Goal: Task Accomplishment & Management: Complete application form

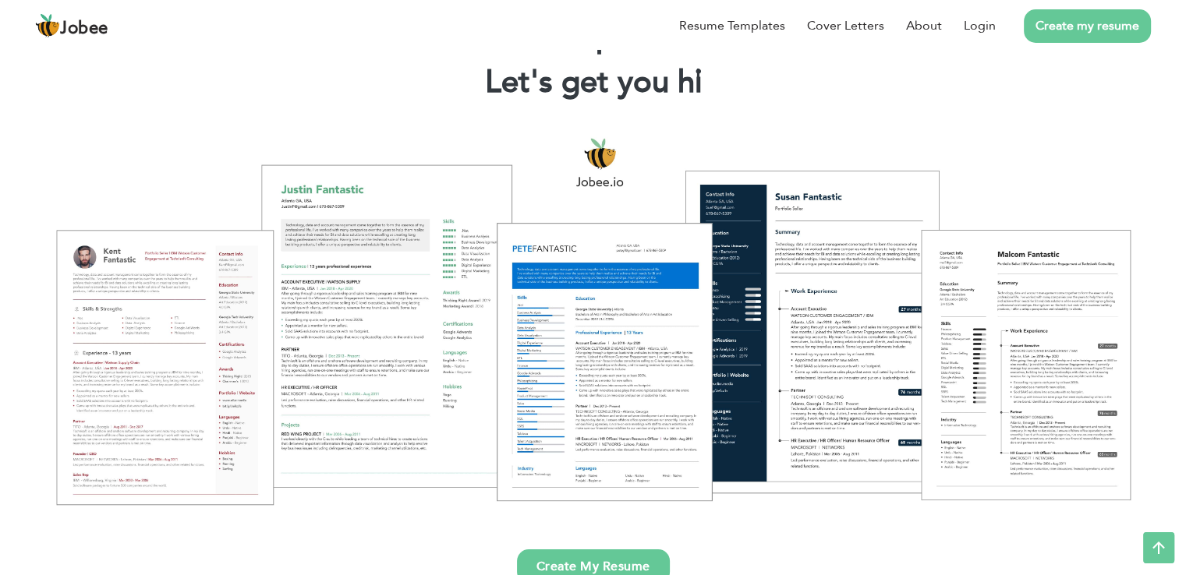
scroll to position [12, 0]
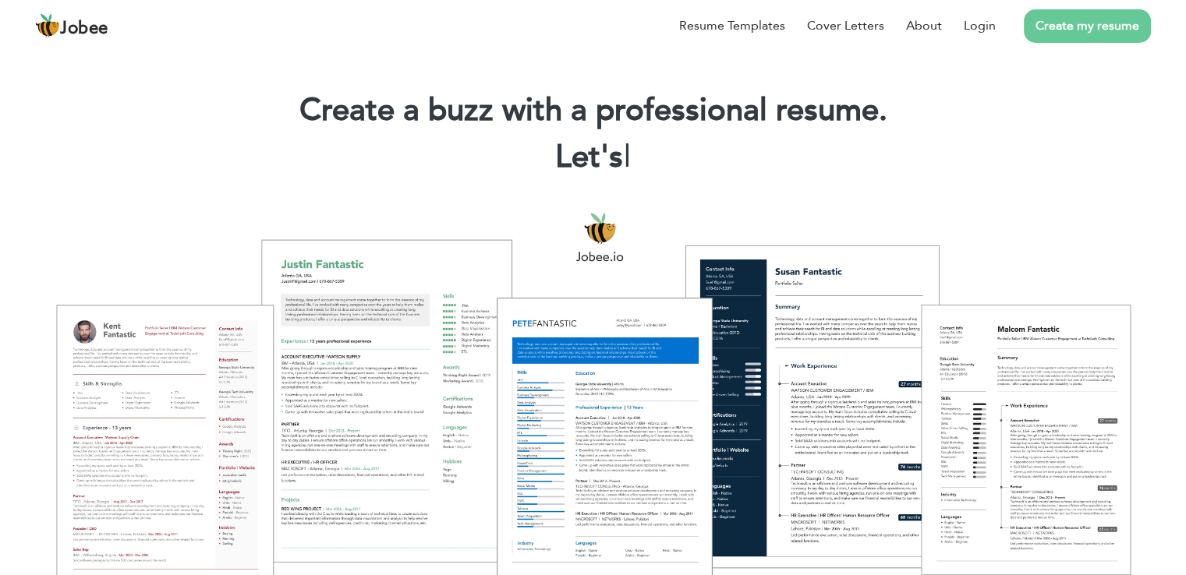
click at [1079, 32] on link "Create my resume" at bounding box center [1087, 26] width 127 height 34
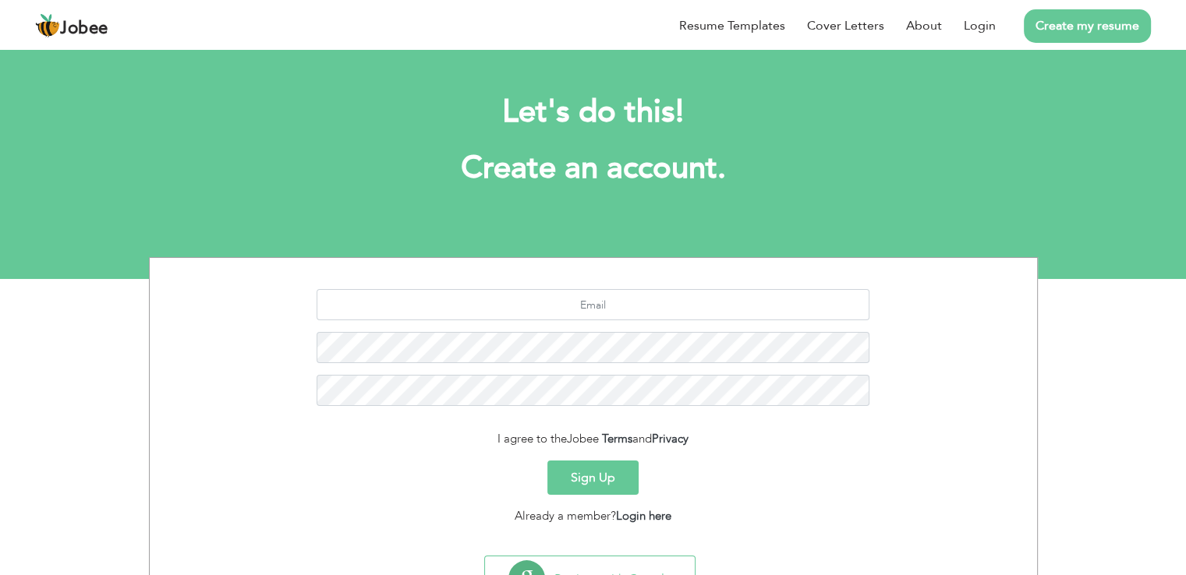
scroll to position [72, 0]
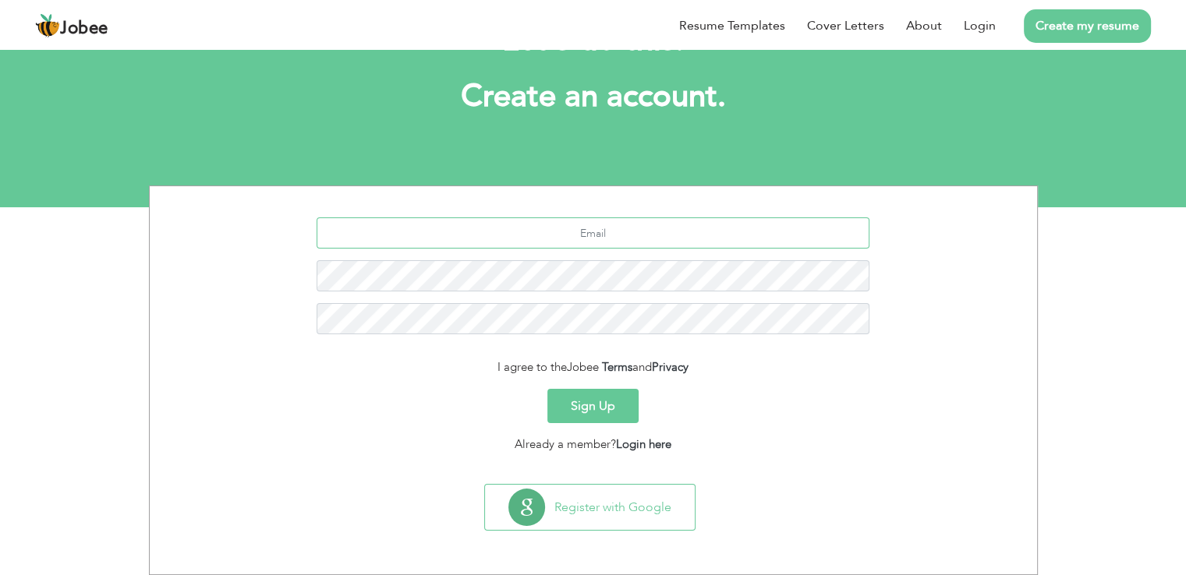
click at [664, 237] on input "text" at bounding box center [593, 233] width 553 height 31
click at [599, 232] on input "text" at bounding box center [593, 233] width 553 height 31
paste input "[PERSON_NAME][EMAIL_ADDRESS][DOMAIN_NAME]"
type input "[PERSON_NAME][EMAIL_ADDRESS][DOMAIN_NAME]"
click at [595, 260] on div "[PERSON_NAME][EMAIL_ADDRESS][DOMAIN_NAME]" at bounding box center [593, 282] width 864 height 129
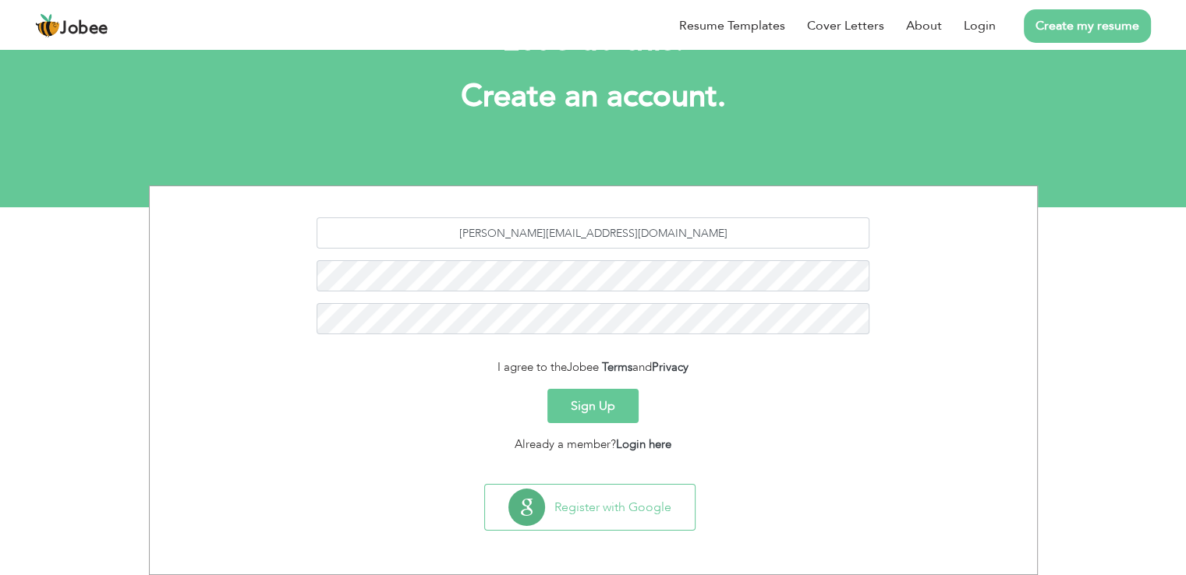
click at [617, 414] on button "Sign Up" at bounding box center [592, 406] width 91 height 34
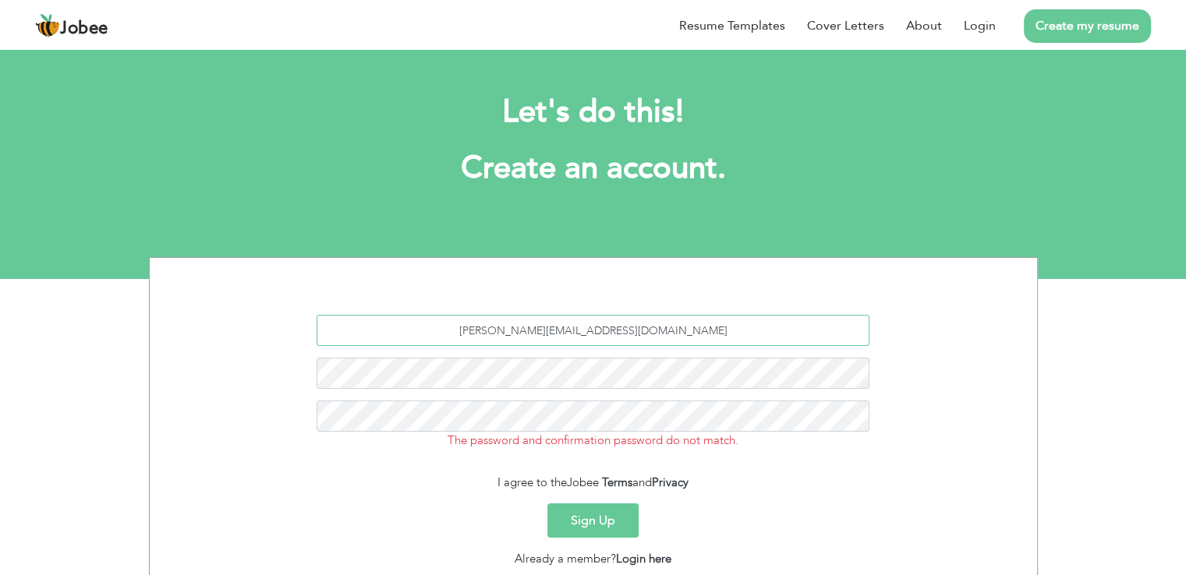
scroll to position [115, 0]
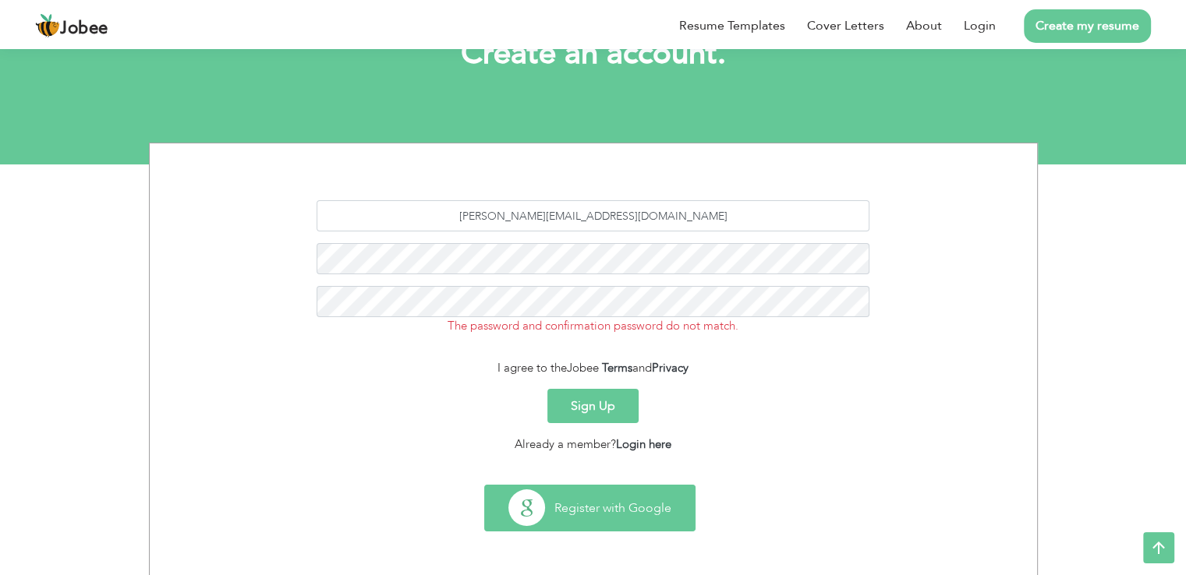
click at [600, 522] on button "Register with Google" at bounding box center [590, 508] width 210 height 45
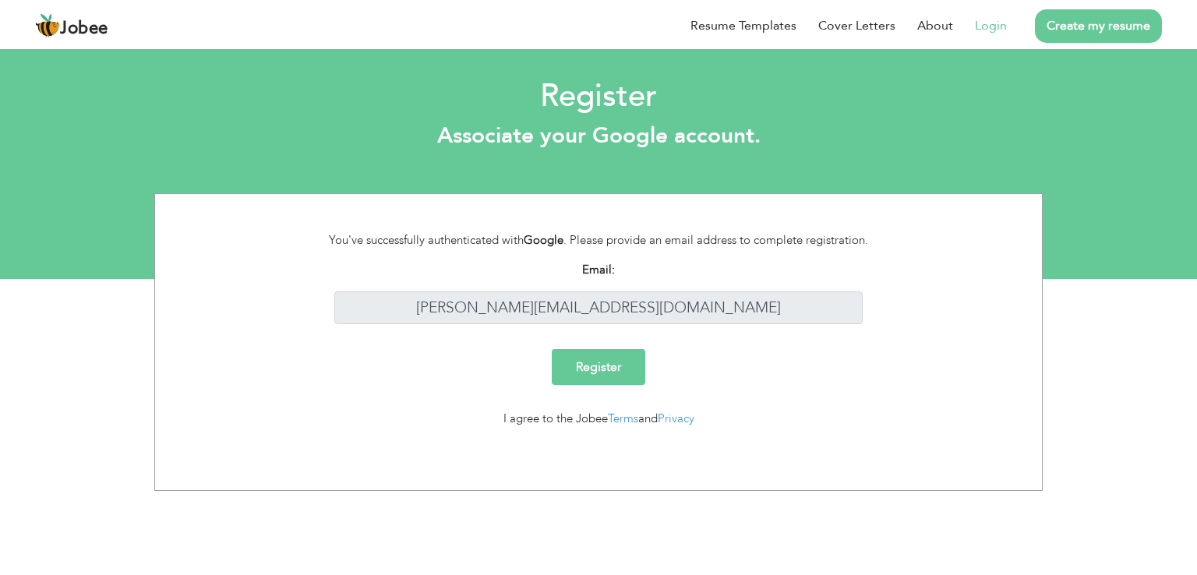
click at [615, 379] on input "Register" at bounding box center [599, 367] width 94 height 36
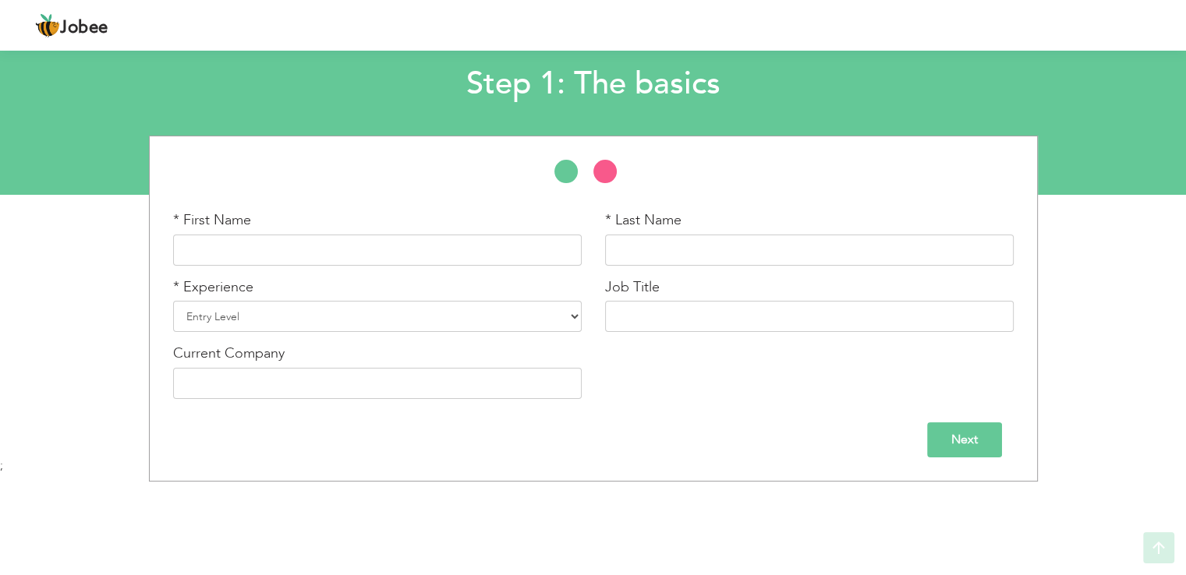
scroll to position [85, 0]
click at [269, 251] on input "text" at bounding box center [377, 249] width 409 height 31
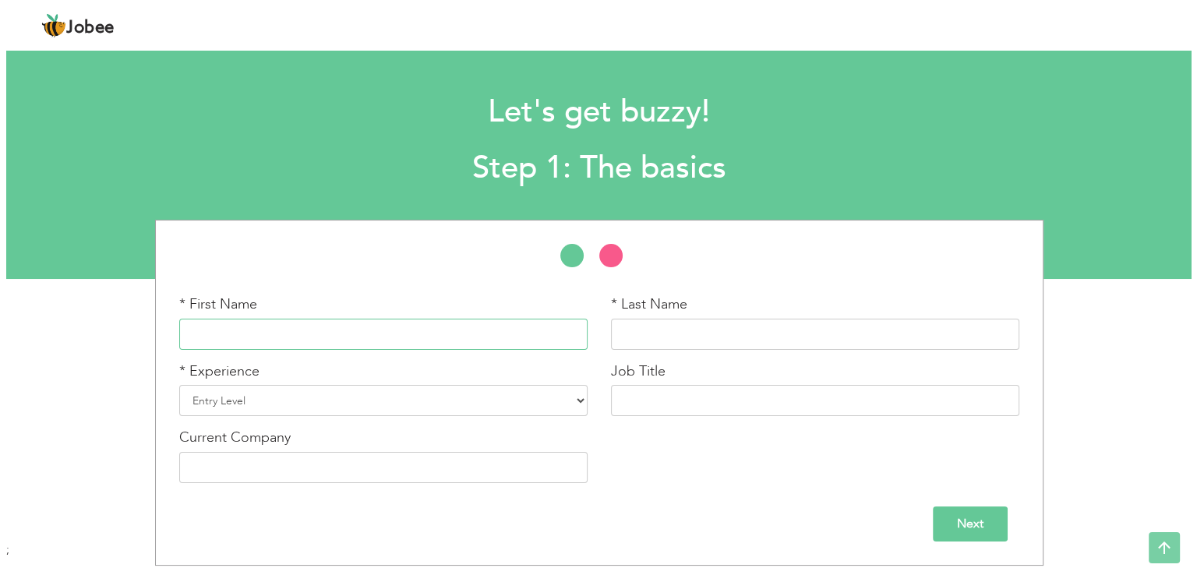
scroll to position [0, 0]
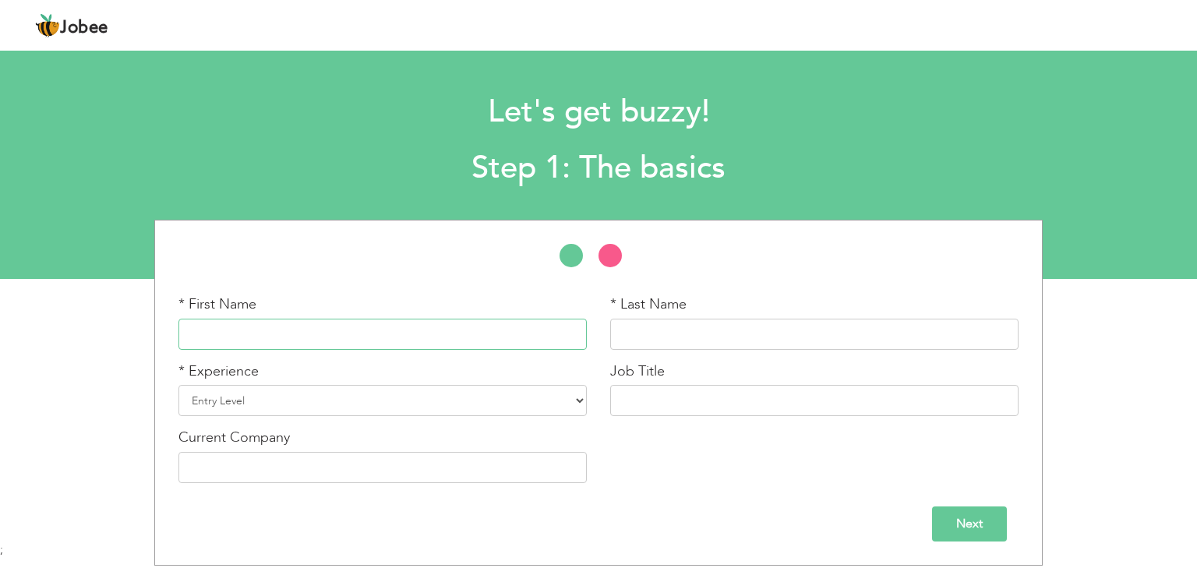
type input "n"
type input "b"
type input "Bilal"
click at [641, 324] on input "text" at bounding box center [814, 334] width 409 height 31
type input "Waheed"
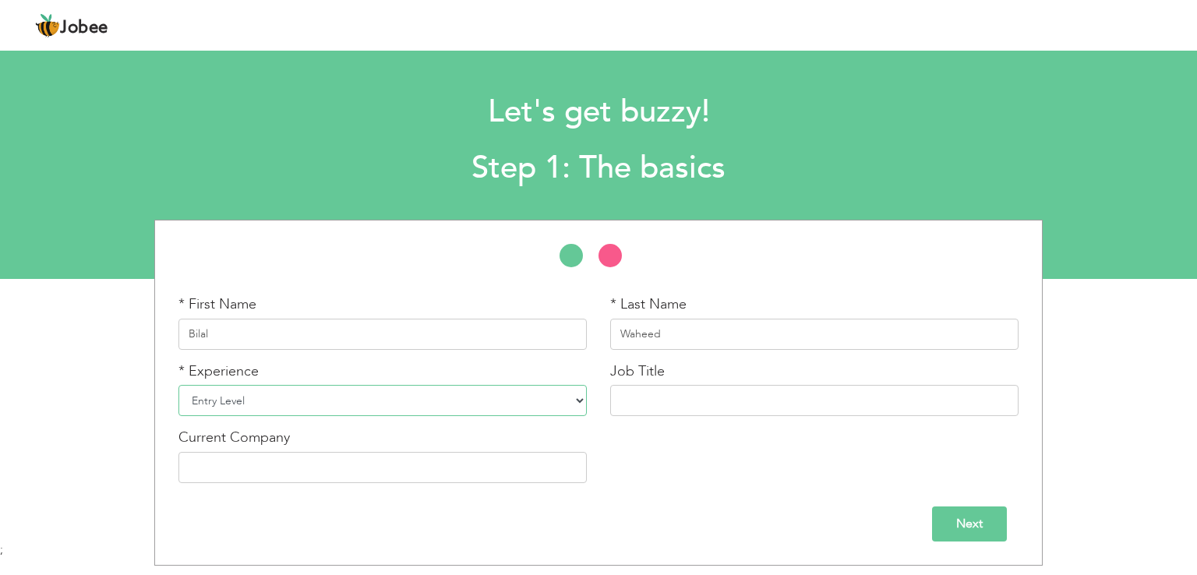
click at [485, 402] on select "Entry Level Less than 1 Year 1 Year 2 Years 3 Years 4 Years 5 Years 6 Years 7 Y…" at bounding box center [383, 400] width 409 height 31
select select "3"
click at [179, 385] on select "Entry Level Less than 1 Year 1 Year 2 Years 3 Years 4 Years 5 Years 6 Years 7 Y…" at bounding box center [383, 400] width 409 height 31
click at [818, 406] on input "text" at bounding box center [814, 400] width 409 height 31
type input "l"
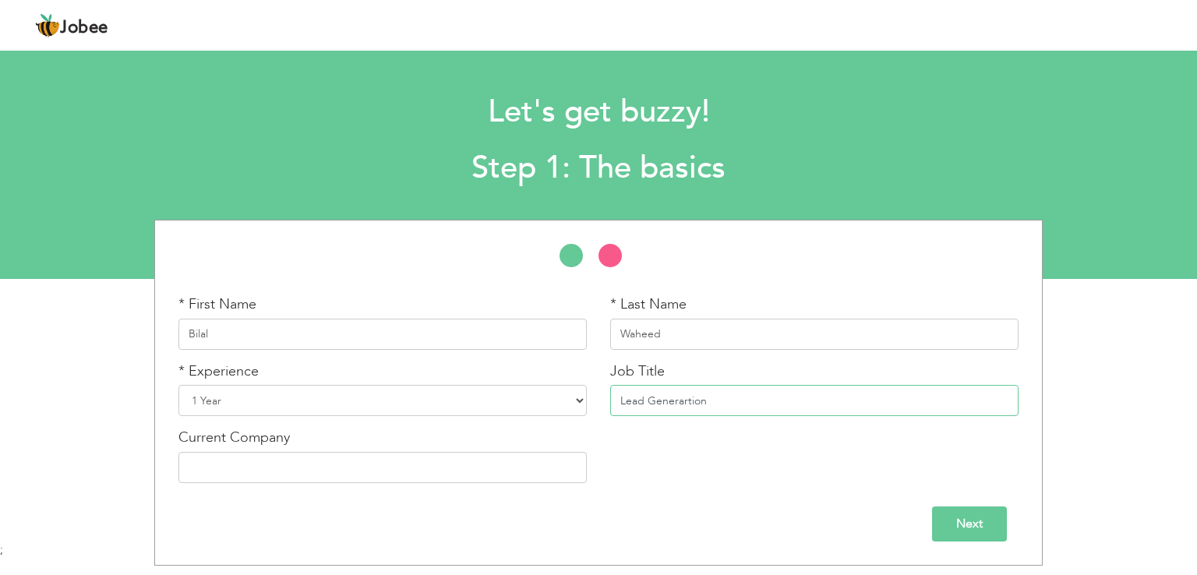
click at [678, 404] on input "Lead Generartion" at bounding box center [814, 400] width 409 height 31
click at [736, 395] on input "Lead Generation" at bounding box center [814, 400] width 409 height 31
type input "Lead Generation Specialist"
click at [982, 526] on input "Next" at bounding box center [969, 524] width 75 height 35
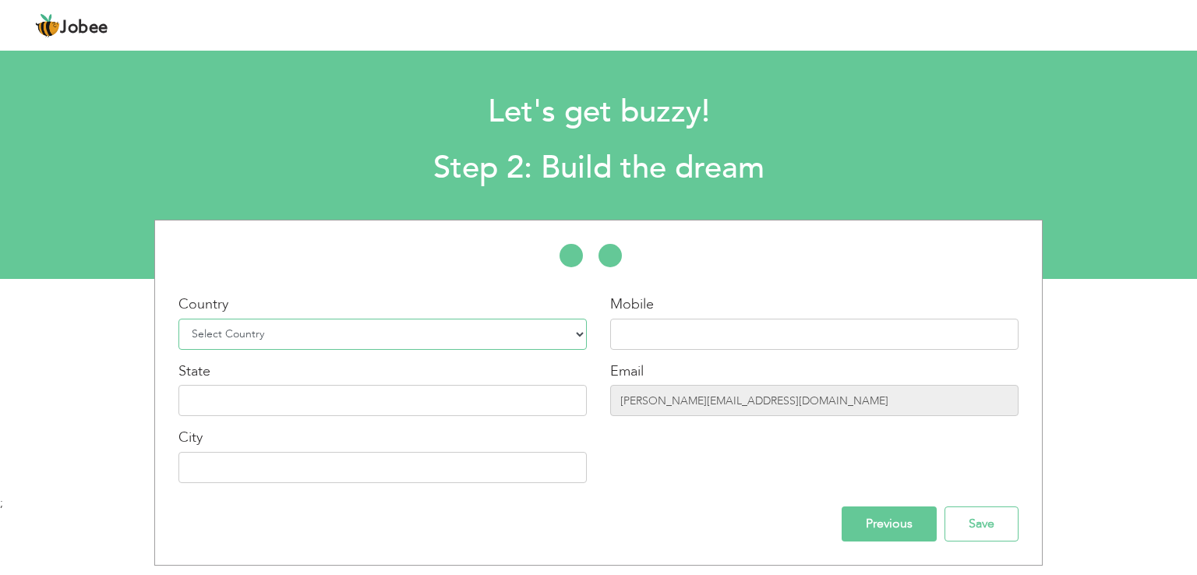
click at [533, 339] on select "Select Country Afghanistan Albania Algeria American Samoa Andorra Angola Anguil…" at bounding box center [383, 334] width 409 height 31
select select "166"
click at [179, 319] on select "Select Country Afghanistan Albania Algeria American Samoa Andorra Angola Anguil…" at bounding box center [383, 334] width 409 height 31
click at [647, 334] on input "text" at bounding box center [814, 334] width 409 height 31
click at [641, 341] on input "text" at bounding box center [814, 334] width 409 height 31
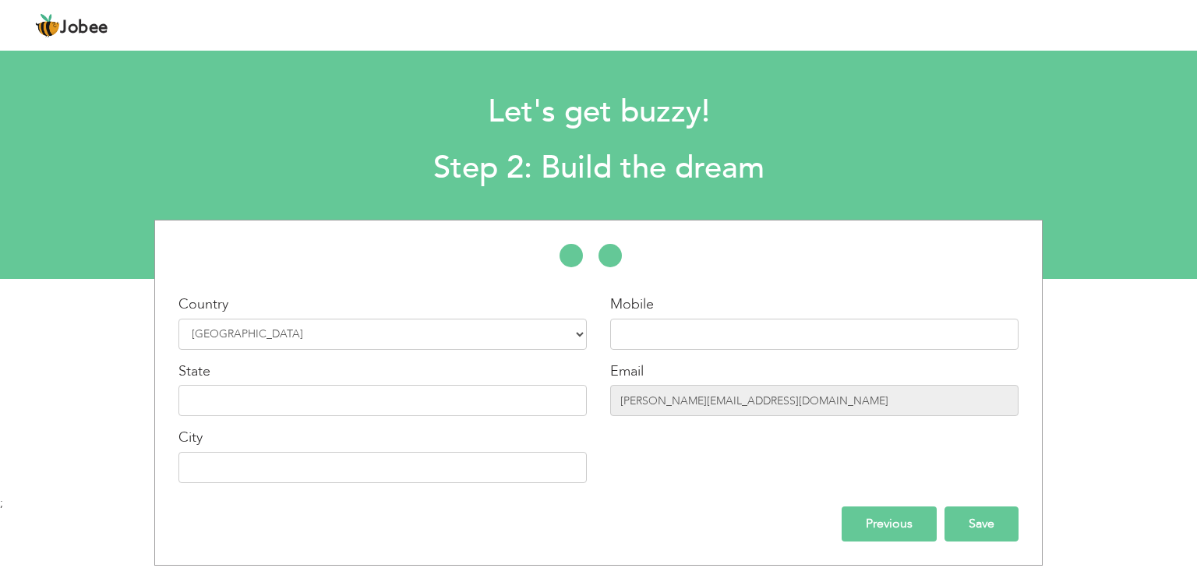
click at [982, 515] on input "Save" at bounding box center [982, 524] width 74 height 35
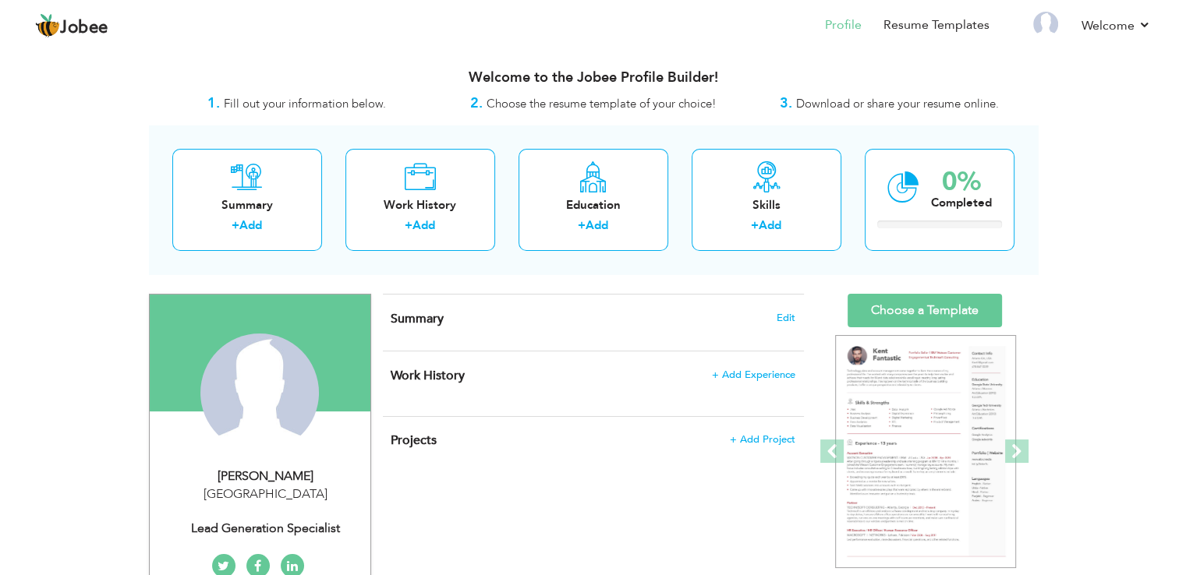
drag, startPoint x: 405, startPoint y: 302, endPoint x: 504, endPoint y: 488, distance: 210.3
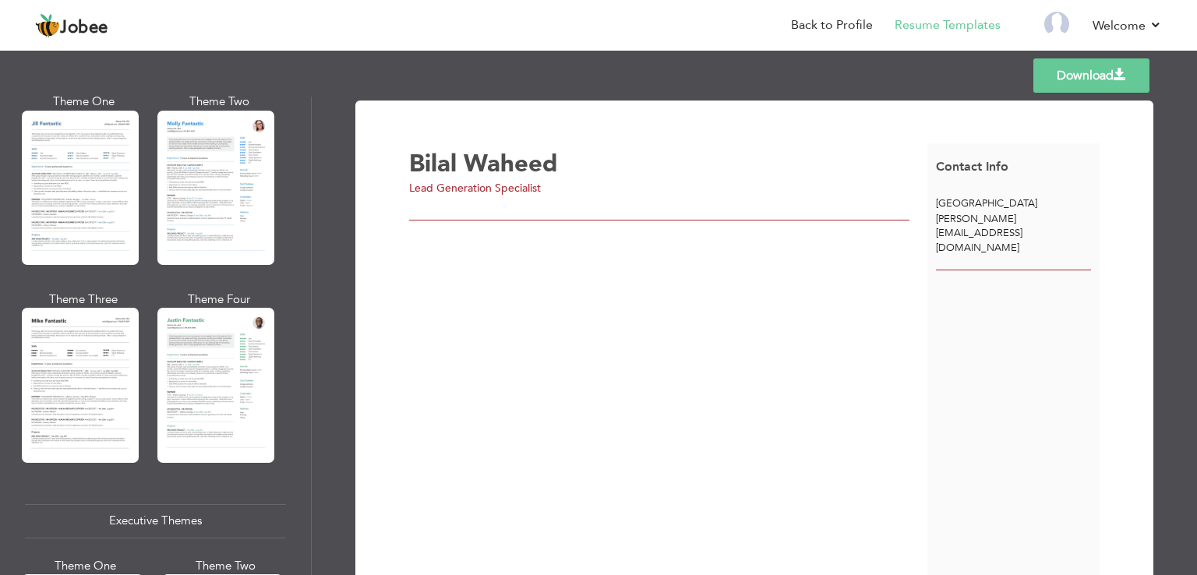
scroll to position [776, 0]
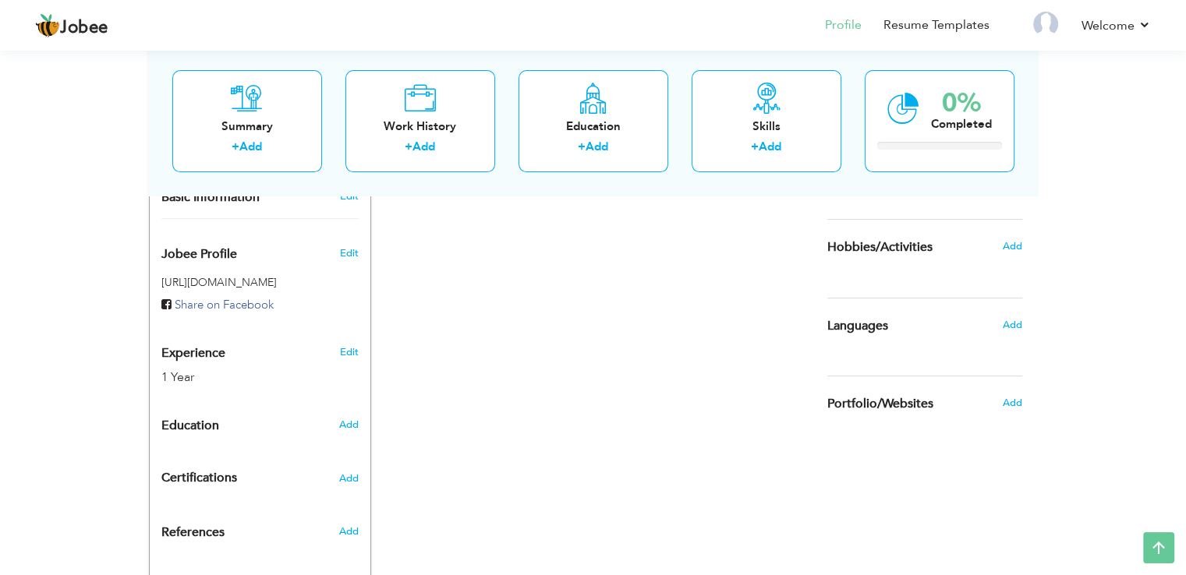
scroll to position [508, 0]
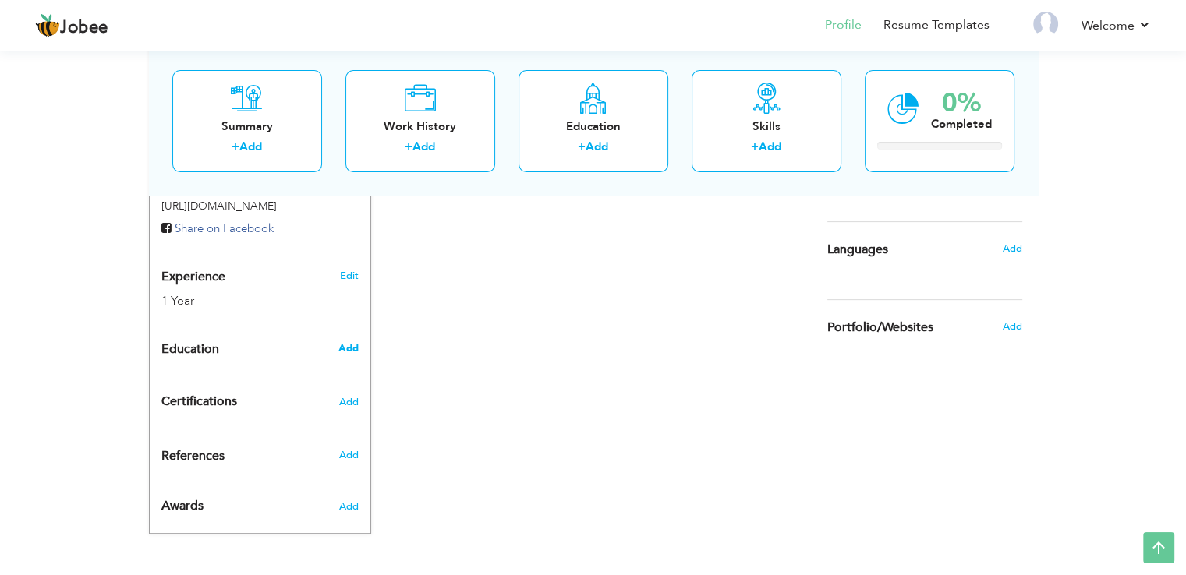
click at [354, 347] on span "Add" at bounding box center [348, 348] width 20 height 14
radio input "true"
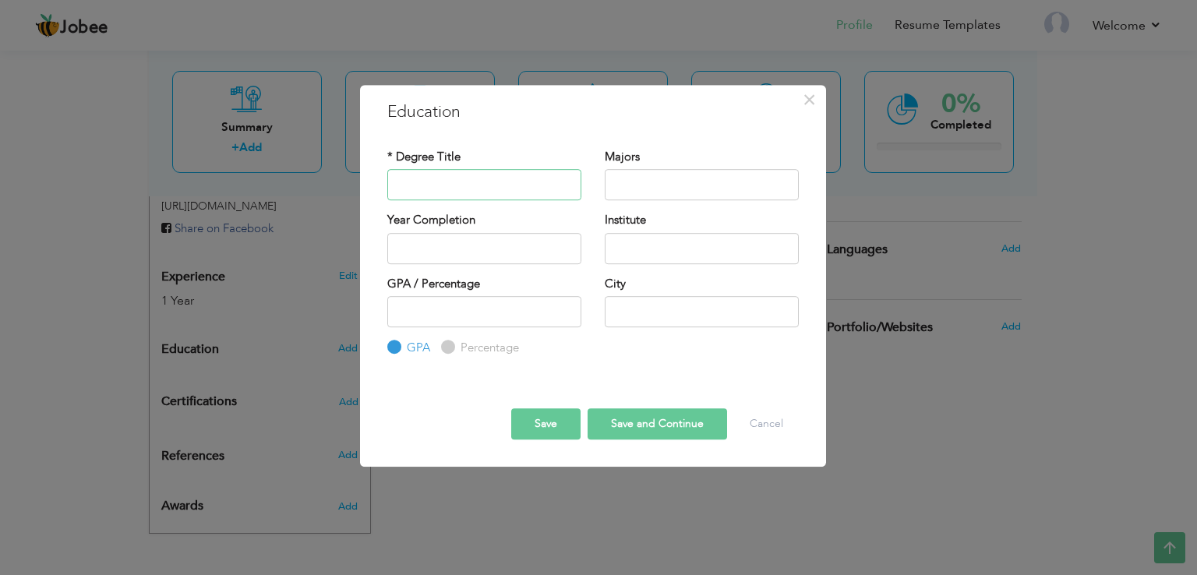
type input "z"
type input "B"
click at [458, 189] on input "Bach" at bounding box center [484, 184] width 194 height 31
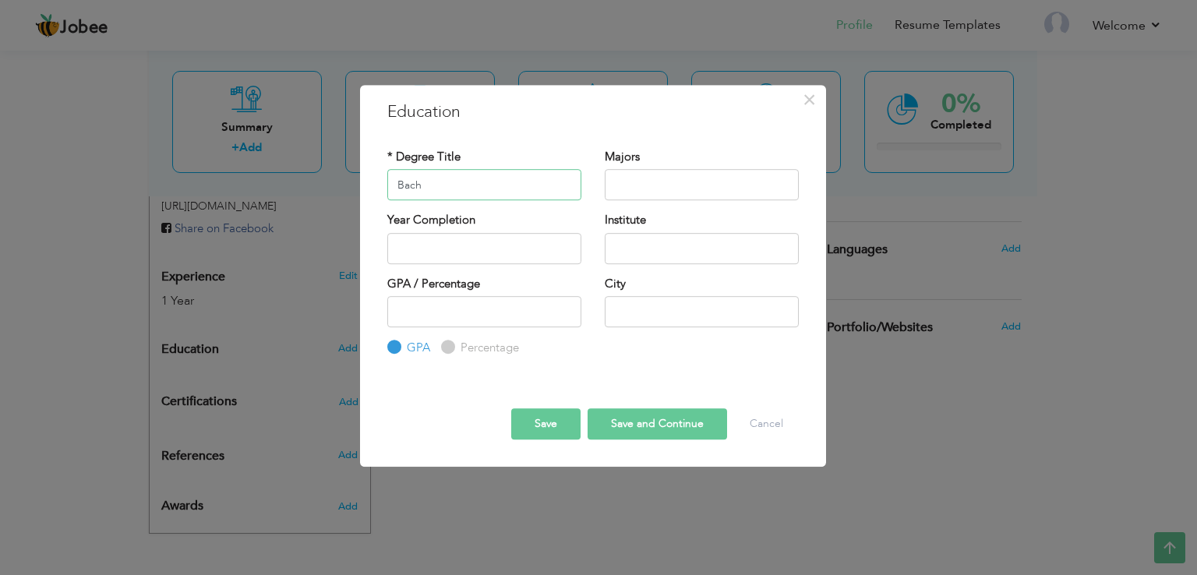
paste input "elor of Business Administration"
type input "Bachelor of Business Administration"
click at [674, 186] on input "text" at bounding box center [702, 184] width 194 height 31
click at [459, 243] on input "text" at bounding box center [484, 248] width 194 height 31
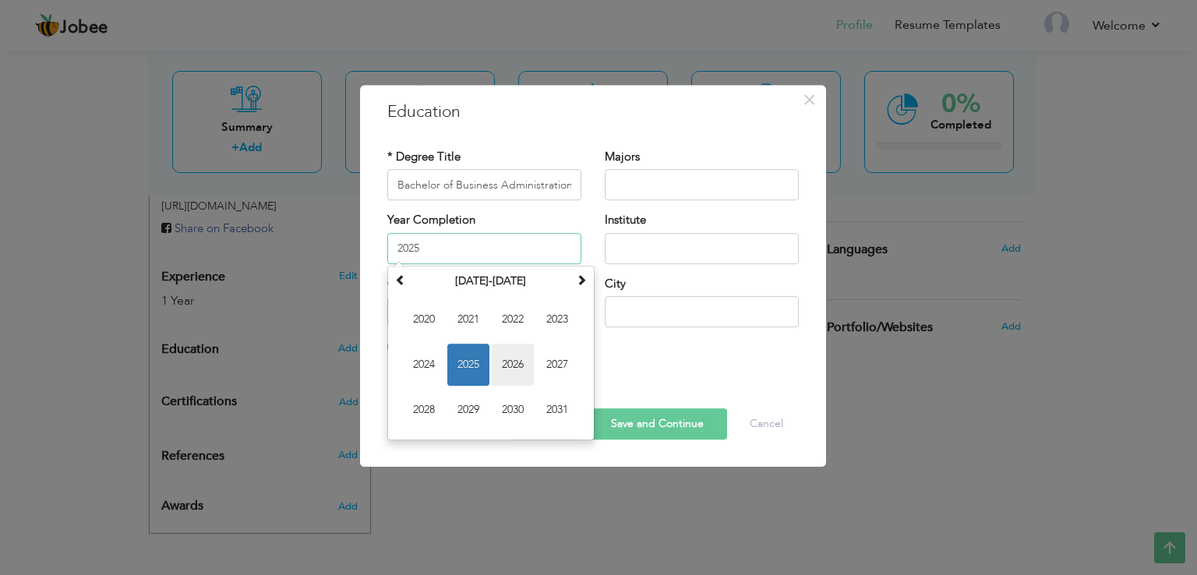
click at [524, 366] on span "2026" at bounding box center [513, 365] width 42 height 42
type input "2026"
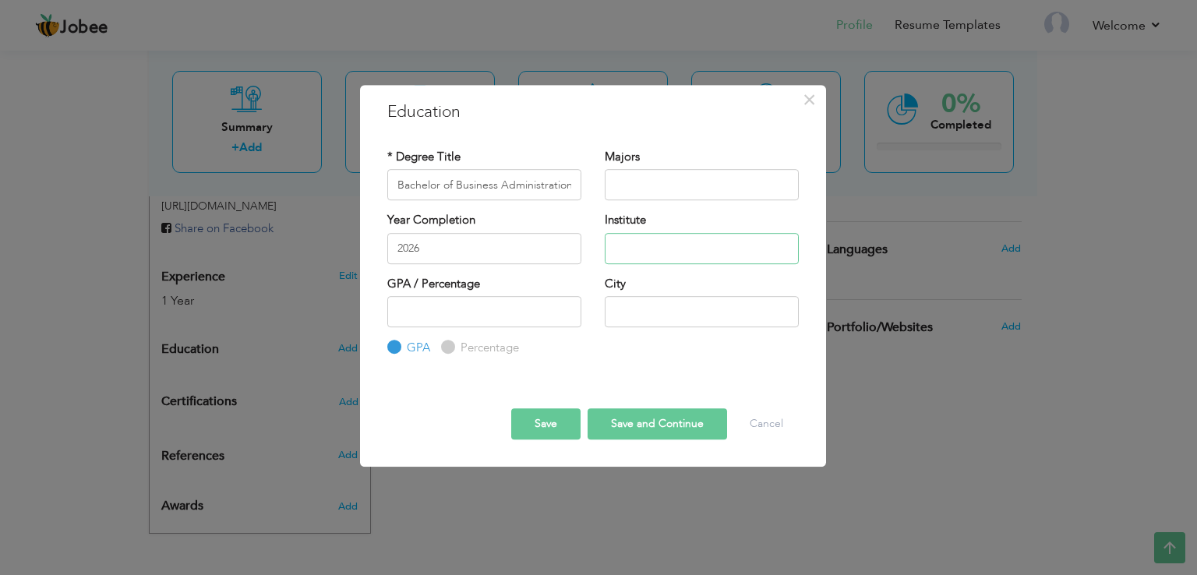
click at [637, 248] on input "text" at bounding box center [702, 248] width 194 height 31
click at [656, 259] on input "text" at bounding box center [702, 248] width 194 height 31
paste input "n Virtual [GEOGRAPHIC_DATA]"
click at [618, 249] on input "n Virtual [GEOGRAPHIC_DATA]" at bounding box center [702, 248] width 194 height 31
click at [621, 247] on input "Virtual [GEOGRAPHIC_DATA]" at bounding box center [702, 248] width 194 height 31
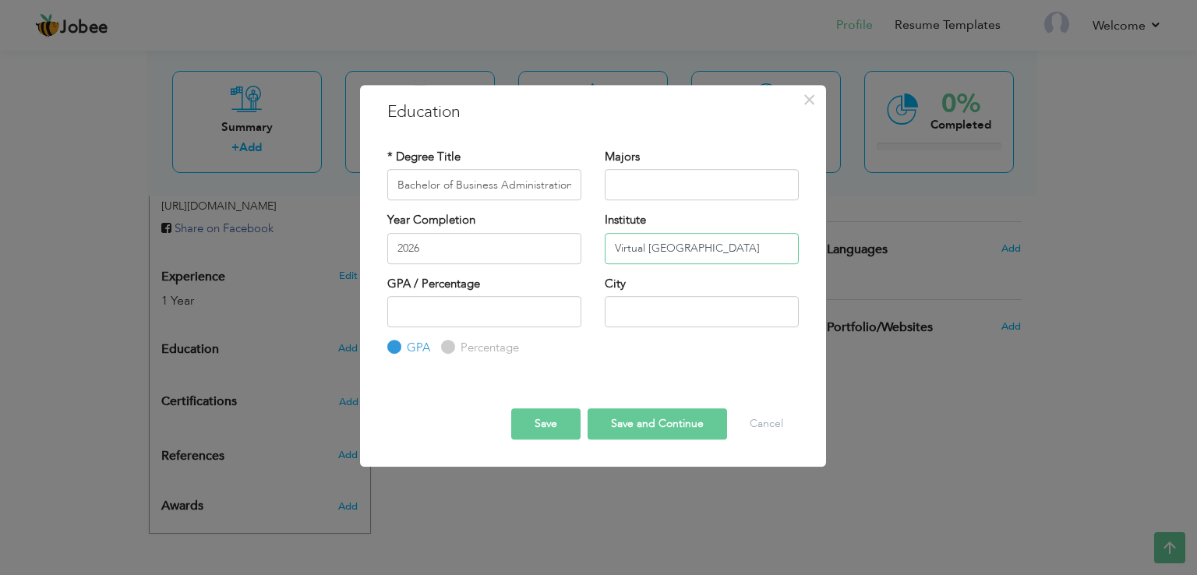
type input "Virtual [GEOGRAPHIC_DATA]"
click at [631, 318] on input "text" at bounding box center [702, 311] width 194 height 31
type input "l"
type input "[GEOGRAPHIC_DATA]"
click at [648, 425] on button "Save and Continue" at bounding box center [658, 424] width 140 height 31
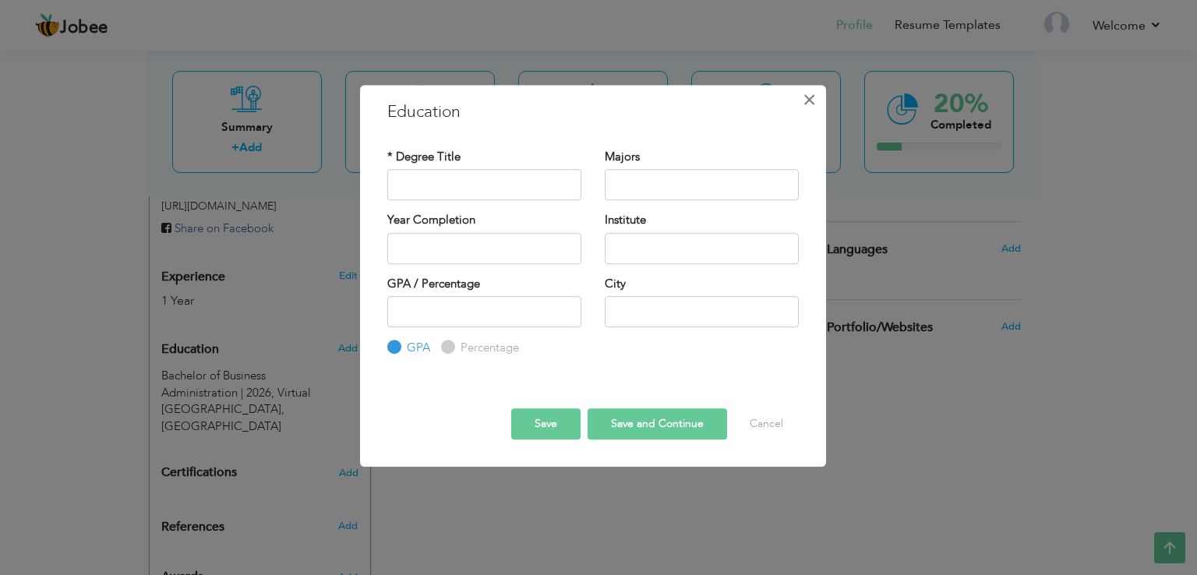
click at [820, 96] on button "×" at bounding box center [810, 99] width 25 height 25
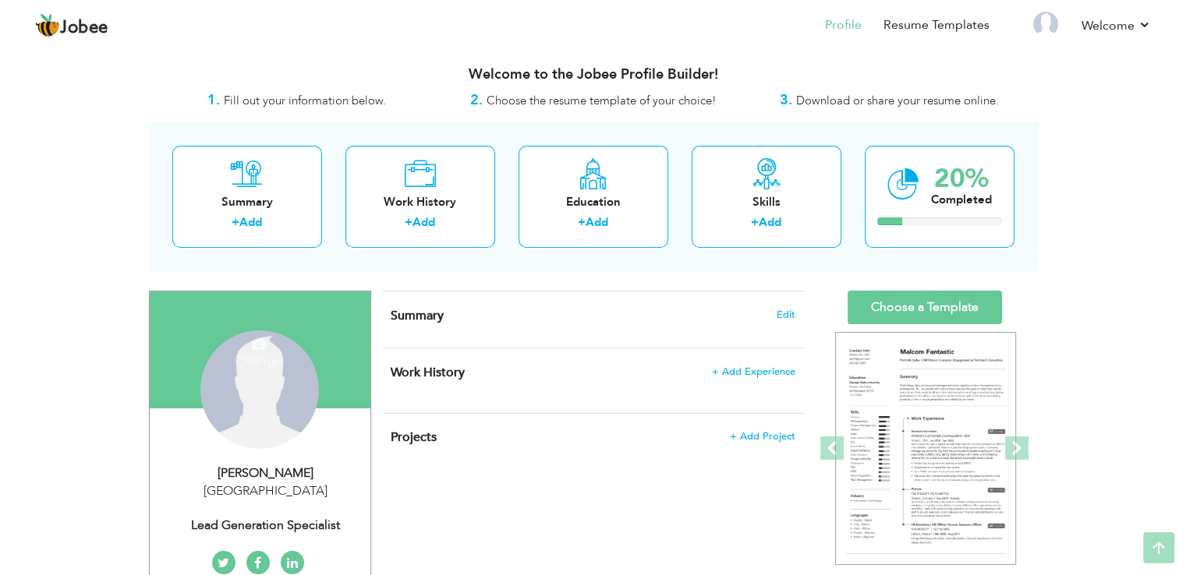
scroll to position [0, 0]
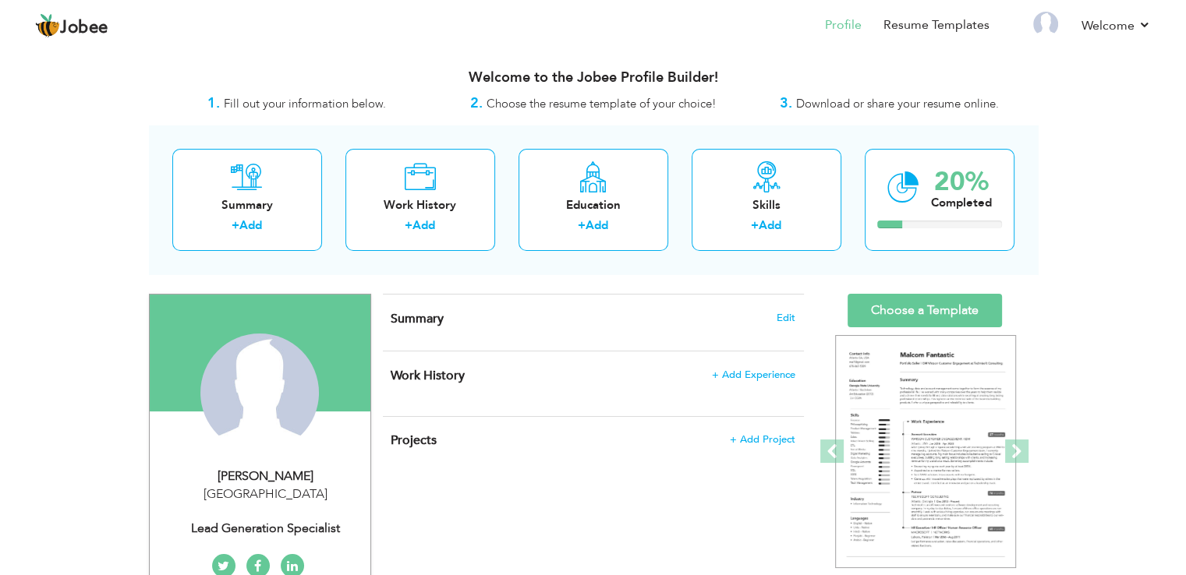
click at [446, 322] on h4 "Summary Edit" at bounding box center [593, 319] width 404 height 16
click at [781, 317] on span "Edit" at bounding box center [785, 318] width 19 height 11
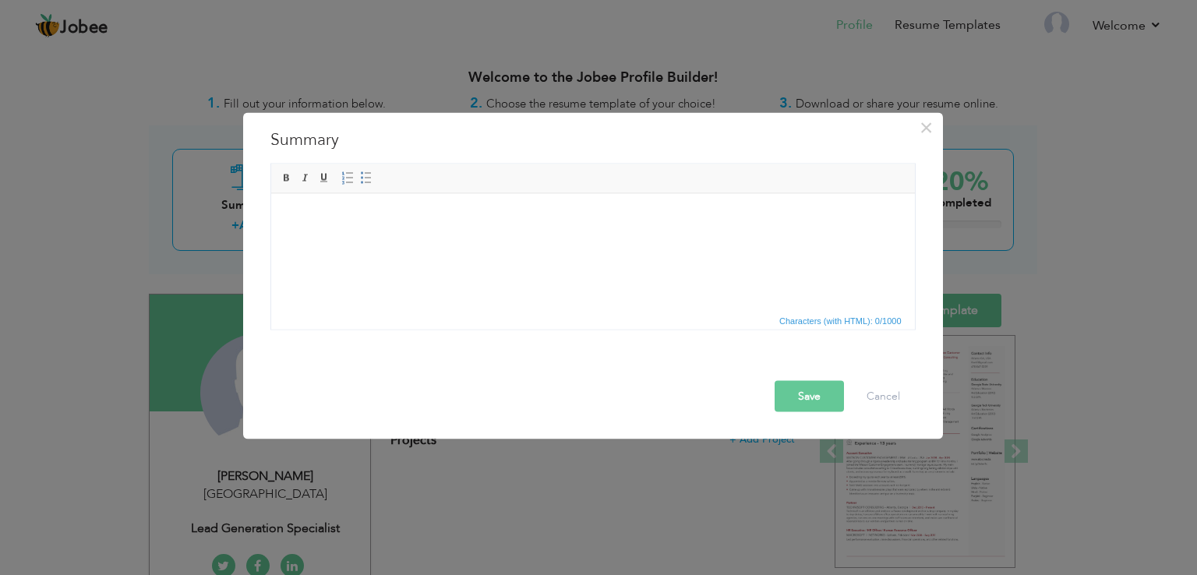
drag, startPoint x: 588, startPoint y: 383, endPoint x: 324, endPoint y: 221, distance: 310.1
click at [324, 221] on body at bounding box center [592, 217] width 613 height 16
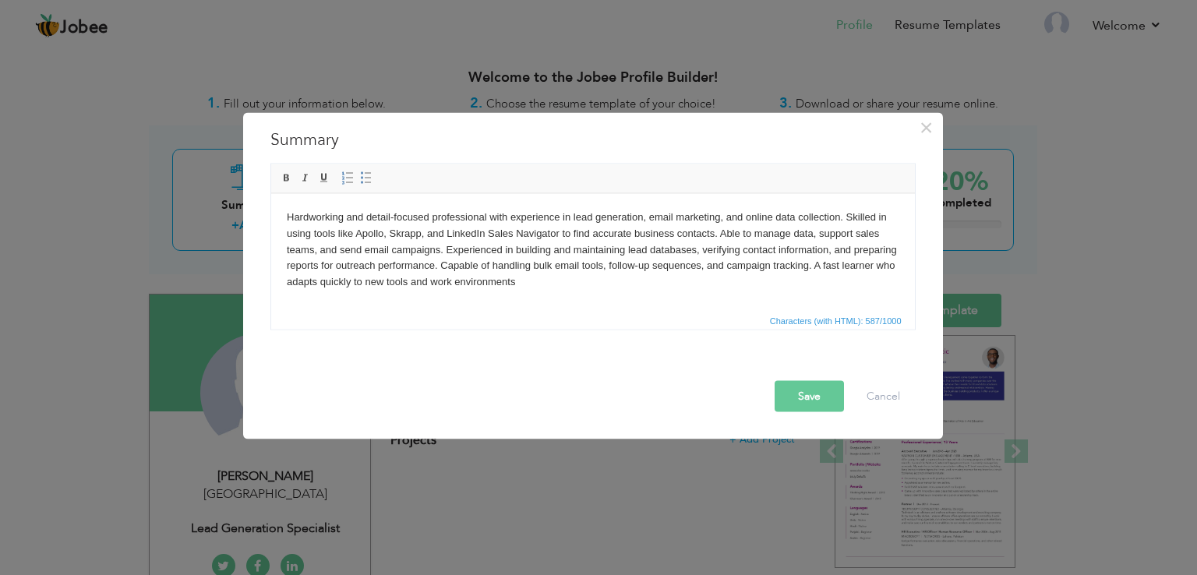
click at [814, 403] on button "Save" at bounding box center [809, 396] width 69 height 31
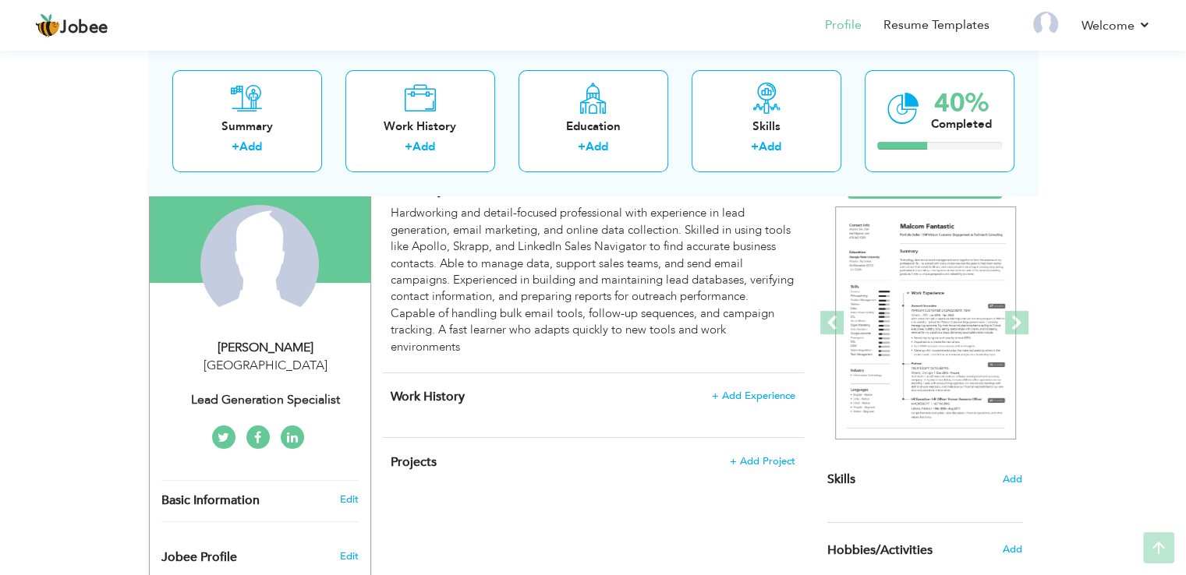
scroll to position [156, 0]
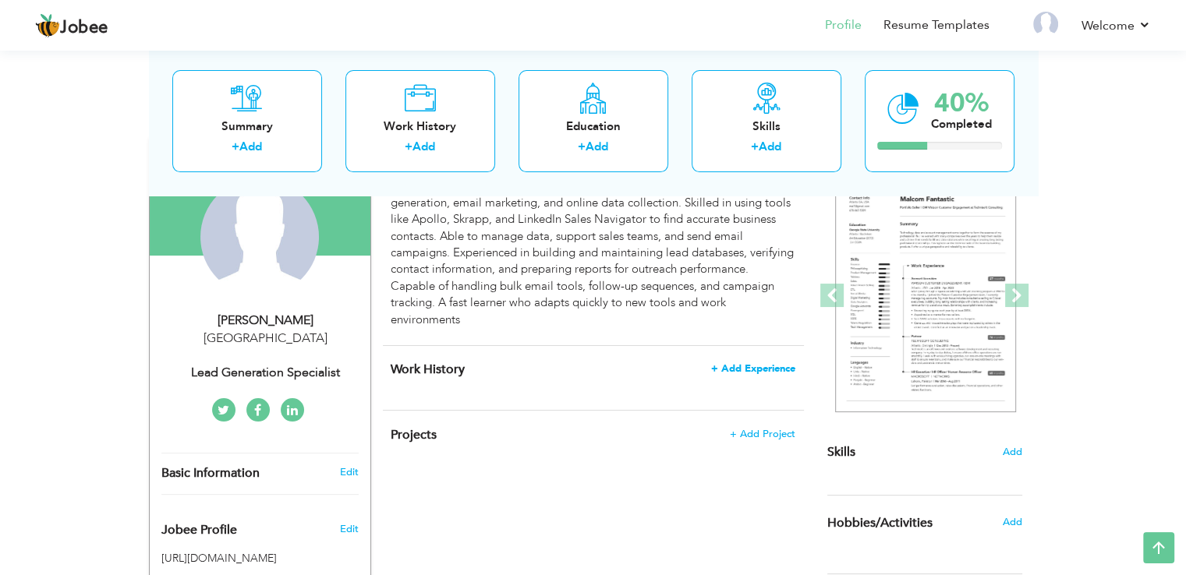
click at [745, 372] on span "+ Add Experience" at bounding box center [753, 368] width 84 height 11
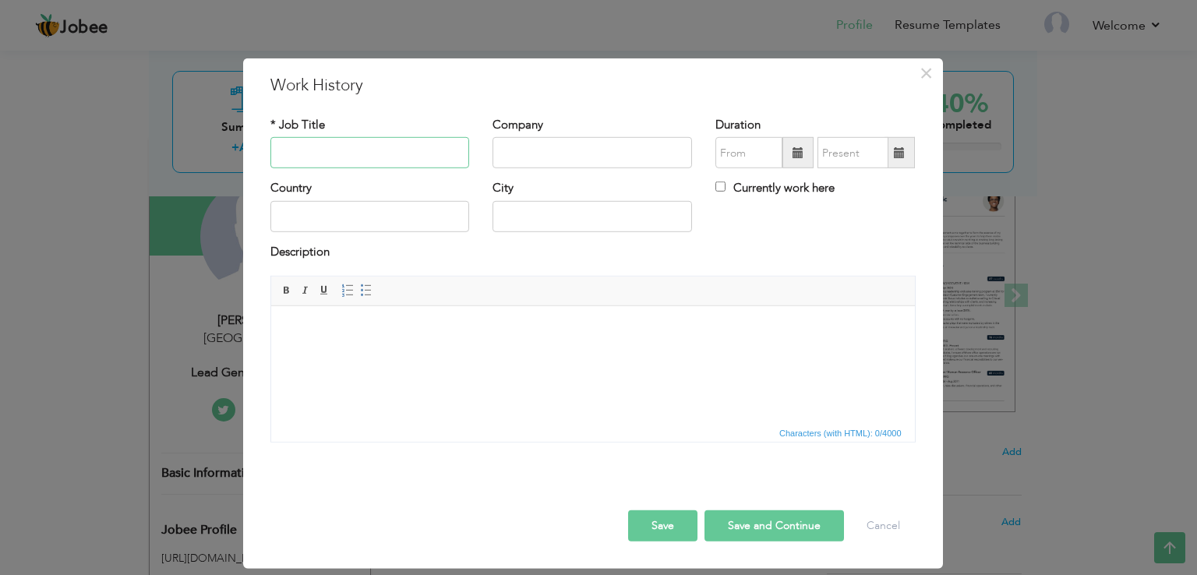
click at [340, 160] on input "text" at bounding box center [371, 152] width 200 height 31
paste input "Lead Generation"
type input "Lead Generation Specialist"
click at [555, 160] on input "text" at bounding box center [593, 152] width 200 height 31
paste input "TechLeads"
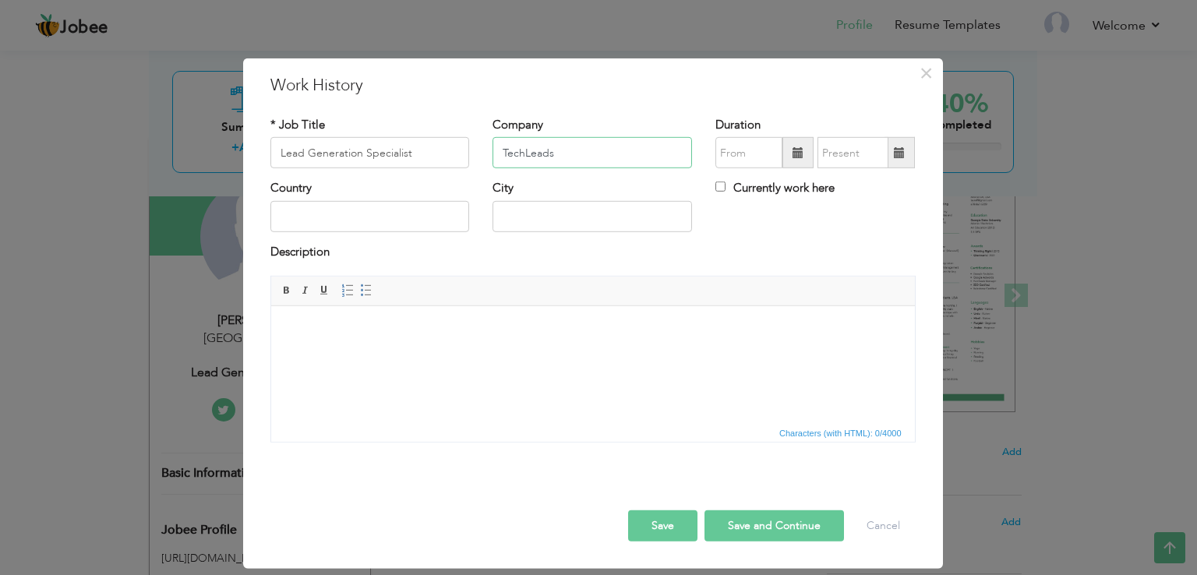
type input "TechLeads"
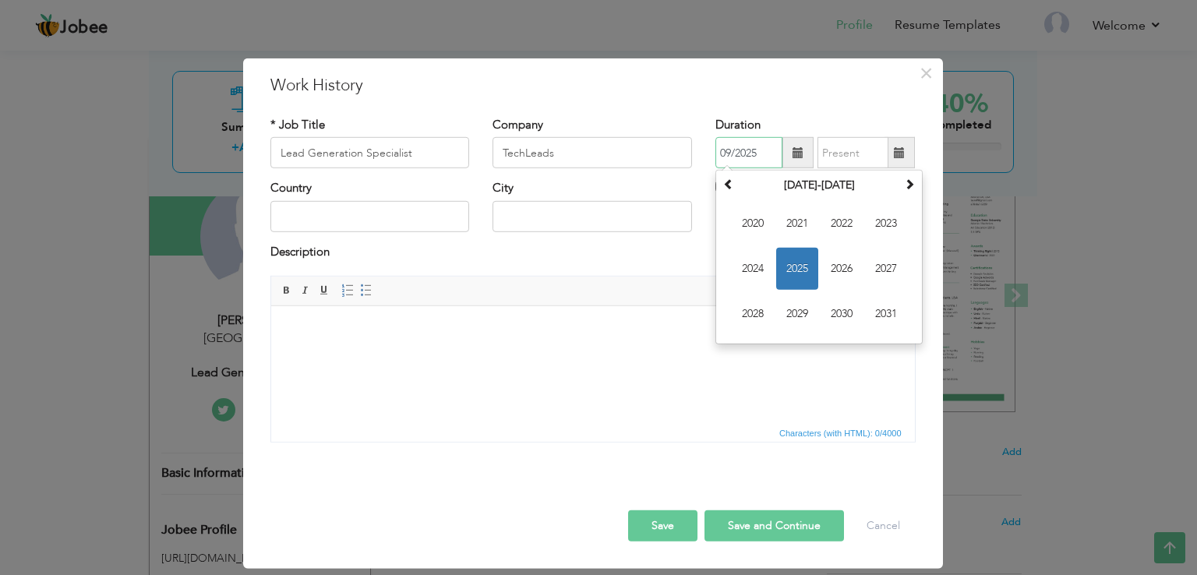
click at [759, 157] on input "09/2025" at bounding box center [749, 152] width 67 height 31
click at [775, 310] on td "2020 2021 2022 2023 2024 2025 2026 2027 2028 2029 2030 2031" at bounding box center [820, 268] width 200 height 143
click at [802, 272] on span "2025" at bounding box center [797, 269] width 42 height 42
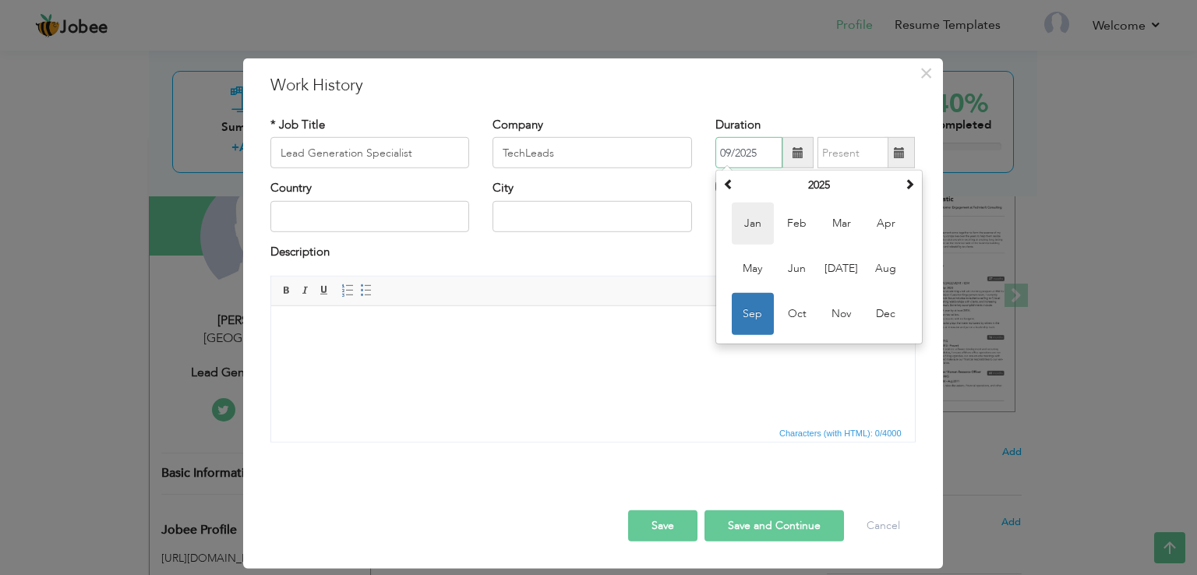
click at [747, 219] on span "Jan" at bounding box center [753, 224] width 42 height 42
type input "01/2025"
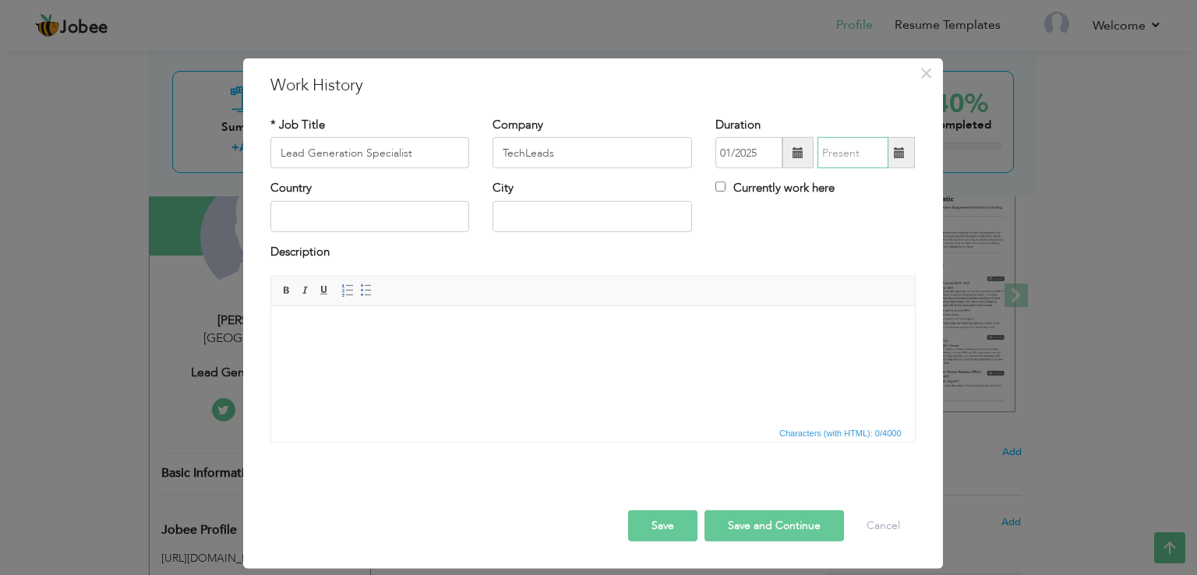
type input "09/2025"
click at [861, 158] on input "09/2025" at bounding box center [853, 152] width 71 height 31
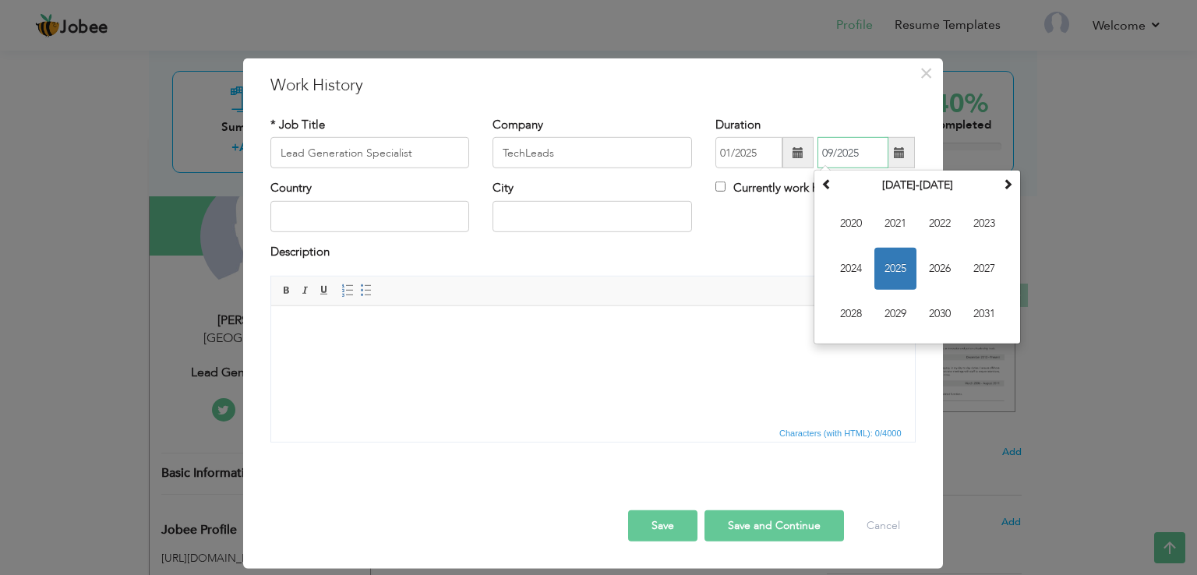
click at [867, 157] on input "09/2025" at bounding box center [853, 152] width 71 height 31
click at [748, 216] on div "Country City Currently work here" at bounding box center [593, 211] width 669 height 63
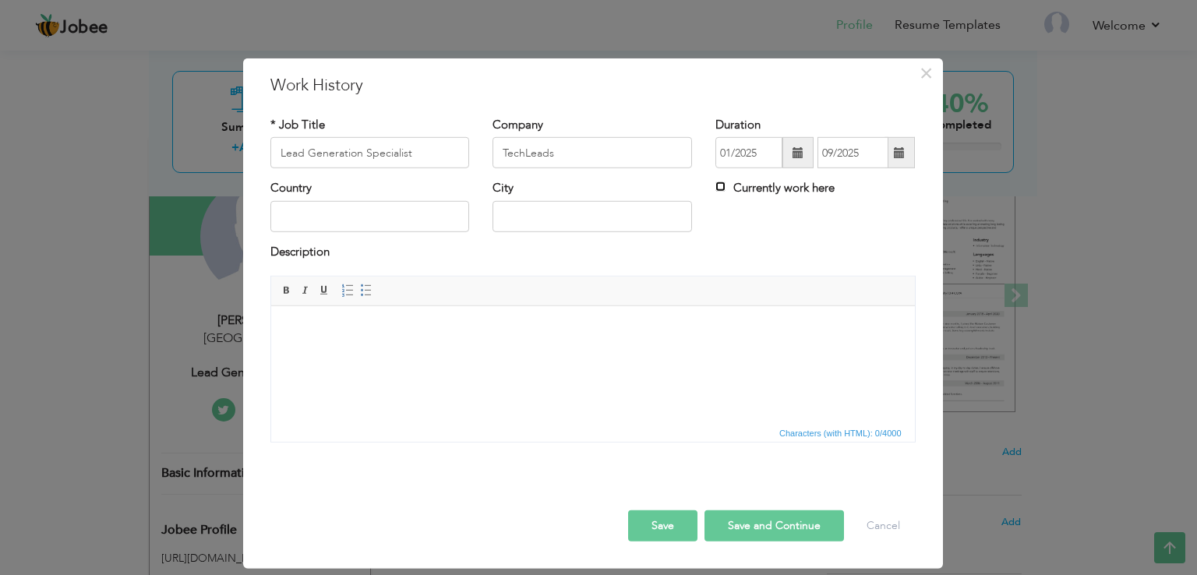
click at [720, 184] on input "Currently work here" at bounding box center [721, 187] width 10 height 10
checkbox input "true"
click at [320, 215] on input "text" at bounding box center [371, 216] width 200 height 31
type input "[GEOGRAPHIC_DATA]"
click at [525, 221] on input "text" at bounding box center [593, 216] width 200 height 31
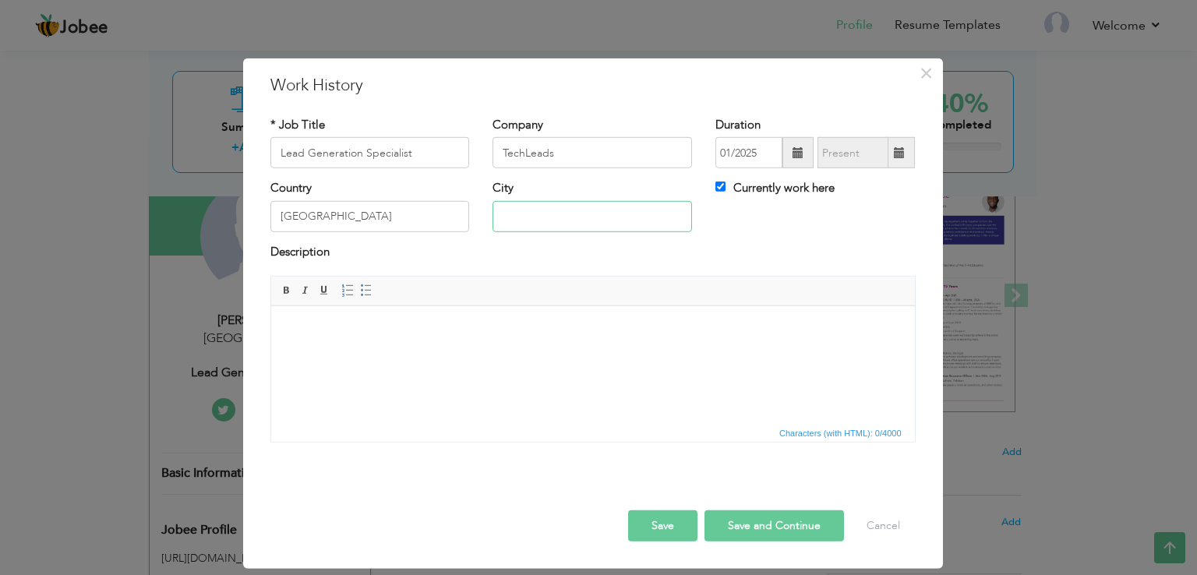
click at [525, 221] on input "text" at bounding box center [593, 216] width 200 height 31
type input "l"
type input "K"
type input "[GEOGRAPHIC_DATA]"
drag, startPoint x: 384, startPoint y: 309, endPoint x: 373, endPoint y: 327, distance: 21.3
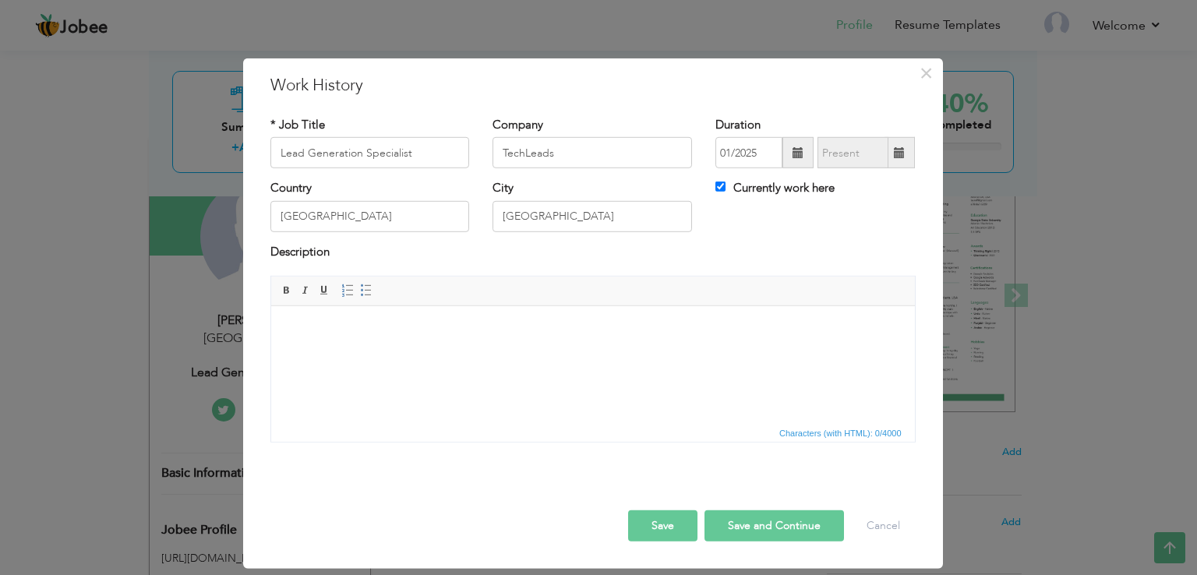
click at [384, 309] on html at bounding box center [593, 330] width 644 height 48
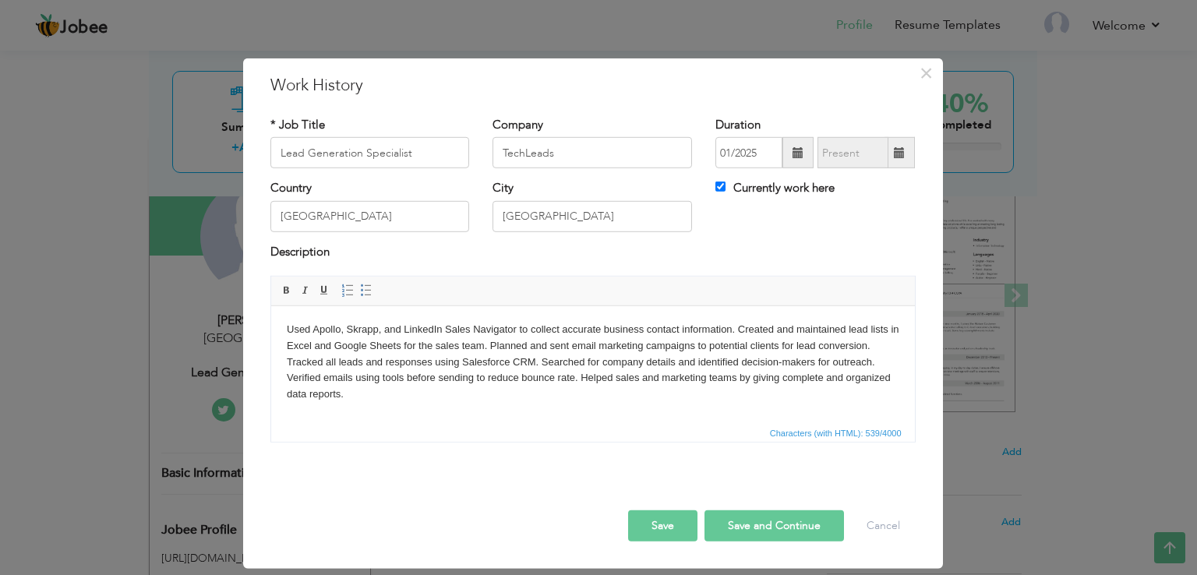
click at [780, 518] on button "Save and Continue" at bounding box center [775, 526] width 140 height 31
checkbox input "false"
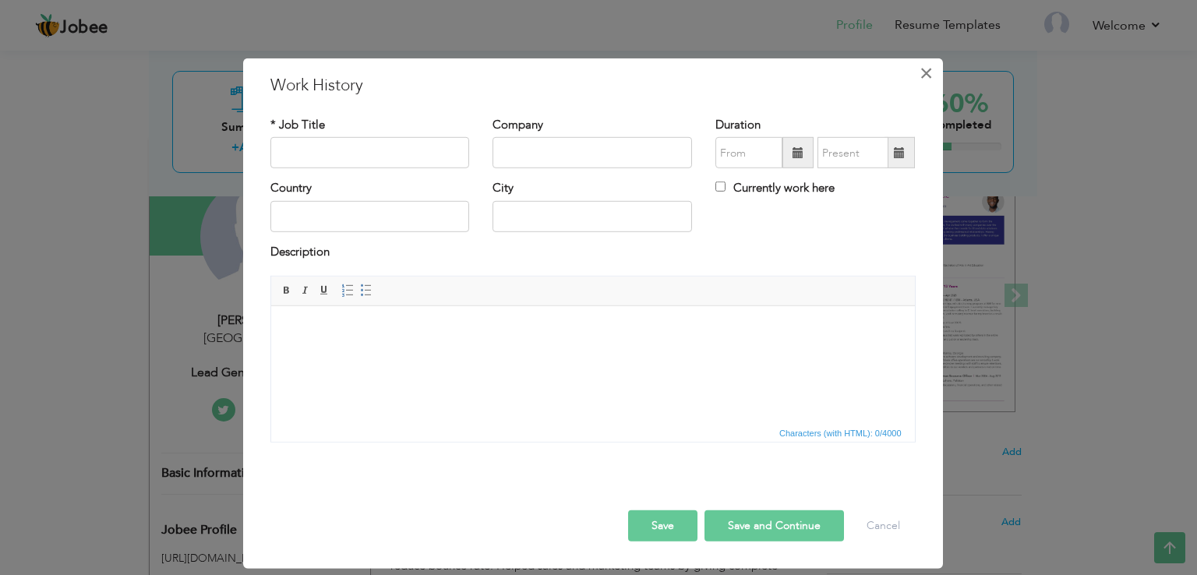
drag, startPoint x: 925, startPoint y: 74, endPoint x: 1144, endPoint y: 73, distance: 219.1
click at [925, 74] on span "×" at bounding box center [926, 73] width 13 height 28
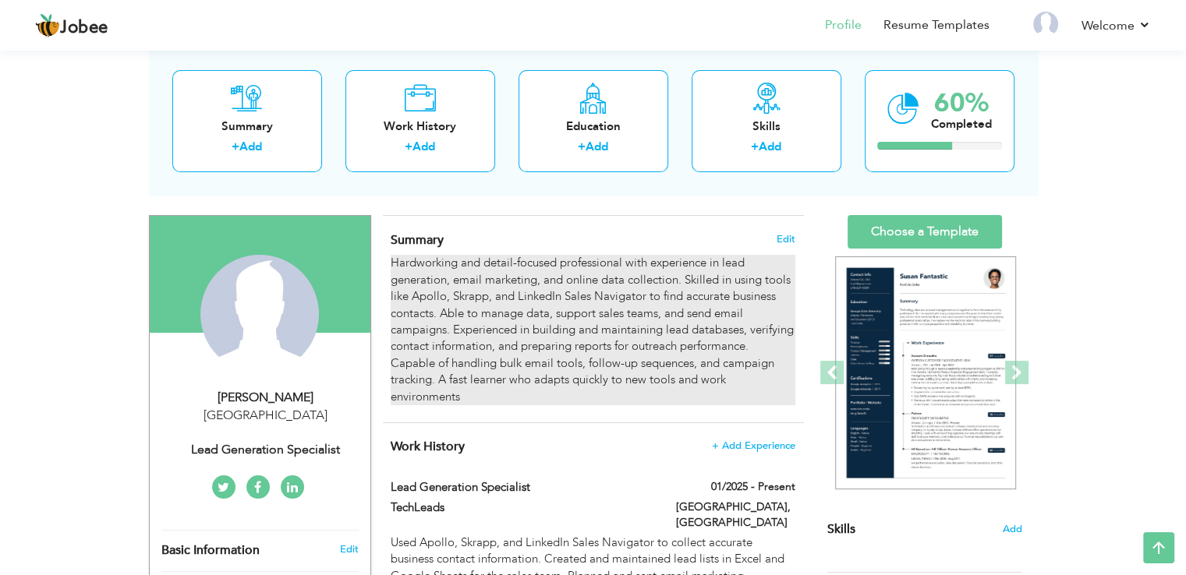
scroll to position [0, 0]
